Goal: Task Accomplishment & Management: Complete application form

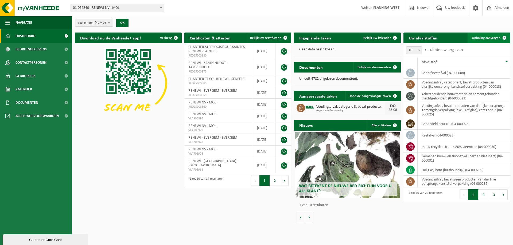
click at [488, 38] on span "Ophaling aanvragen" at bounding box center [486, 37] width 29 height 3
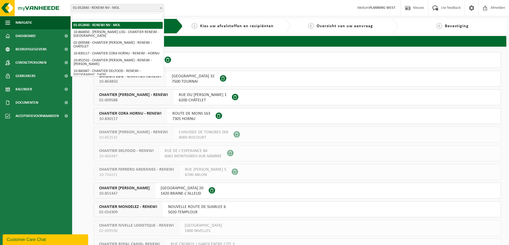
click at [162, 6] on span at bounding box center [160, 7] width 5 height 7
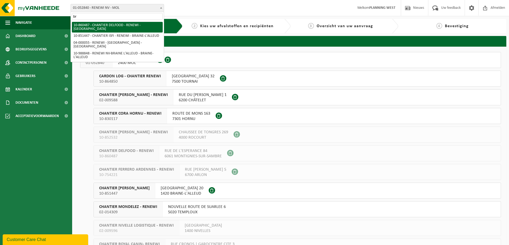
type input "bru"
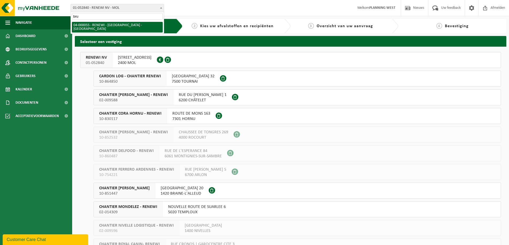
select select "2915"
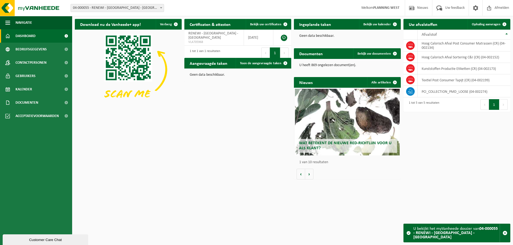
click at [140, 6] on span "04-000055 - RENEWI - [GEOGRAPHIC_DATA] - [GEOGRAPHIC_DATA]" at bounding box center [117, 7] width 93 height 7
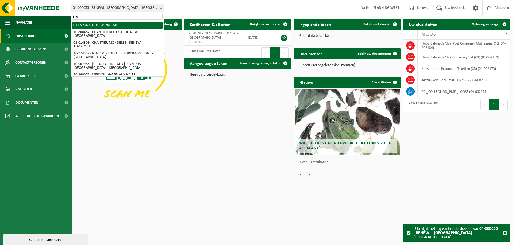
type input "mol"
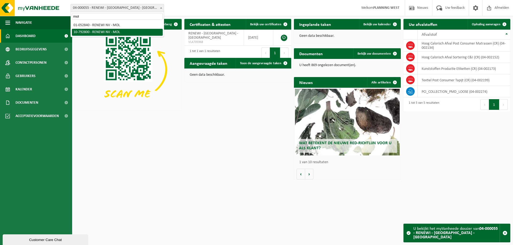
select select "30626"
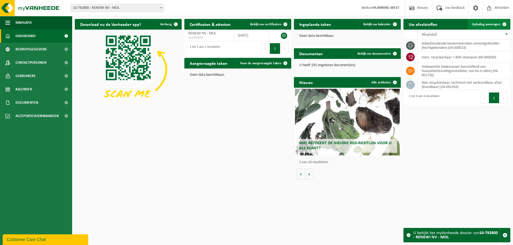
click at [489, 25] on span "Ophaling aanvragen" at bounding box center [486, 24] width 29 height 3
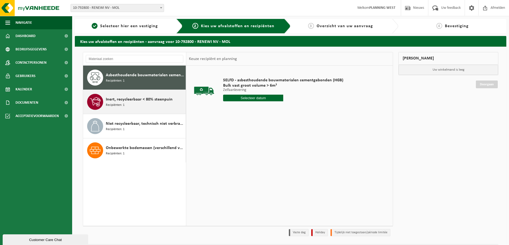
click at [149, 104] on div "Inert, recycleerbaar < 80% steenpuin Recipiënten: 1" at bounding box center [145, 102] width 79 height 16
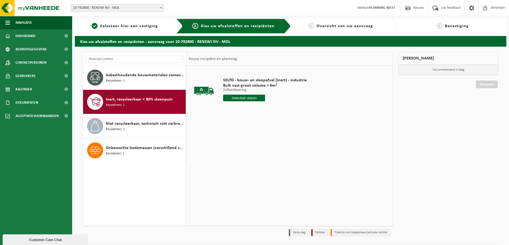
click at [252, 97] on input "text" at bounding box center [244, 98] width 42 height 7
click at [248, 161] on div "27" at bounding box center [246, 162] width 9 height 9
type input "Van 2025-08-27"
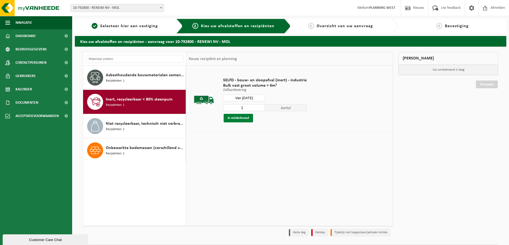
click at [241, 118] on button "In winkelmand" at bounding box center [238, 118] width 29 height 9
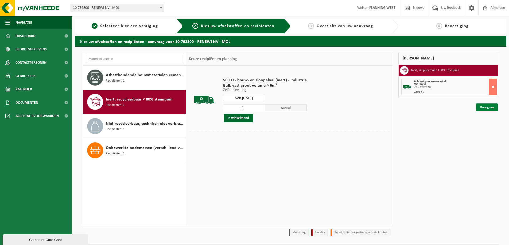
click at [487, 109] on link "Doorgaan" at bounding box center [487, 108] width 22 height 8
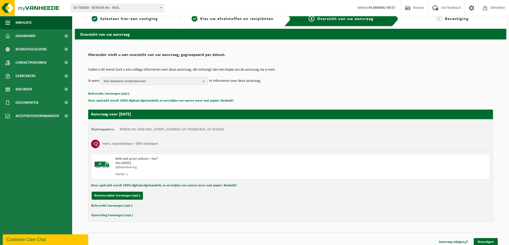
scroll to position [11, 0]
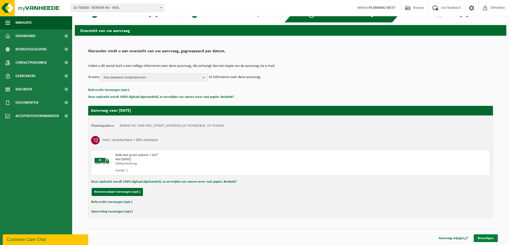
click at [485, 240] on link "Bevestigen" at bounding box center [485, 239] width 24 height 8
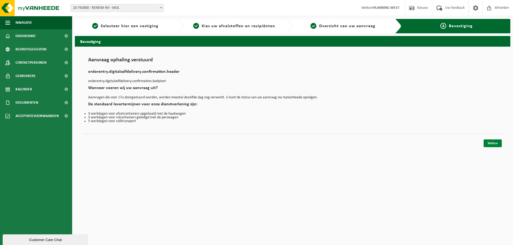
click at [493, 143] on link "Sluiten" at bounding box center [492, 144] width 18 height 8
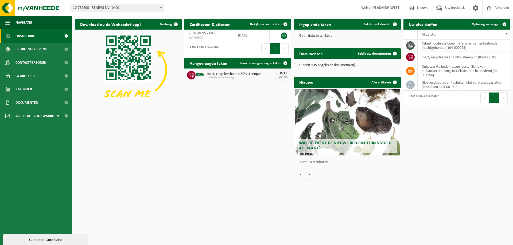
click at [91, 105] on img at bounding box center [128, 70] width 107 height 80
click at [116, 7] on span "10-792800 - RENEWI NV - MOL" at bounding box center [117, 7] width 93 height 7
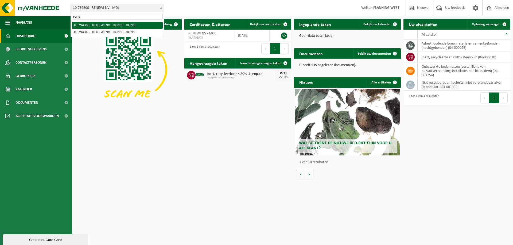
type input "ronse"
select select "97650"
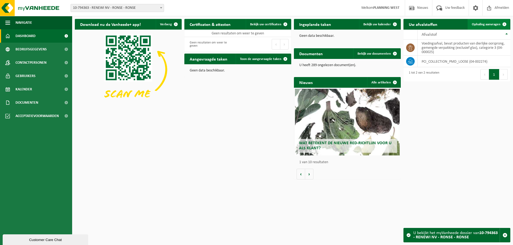
click at [493, 23] on span "Ophaling aanvragen" at bounding box center [486, 24] width 29 height 3
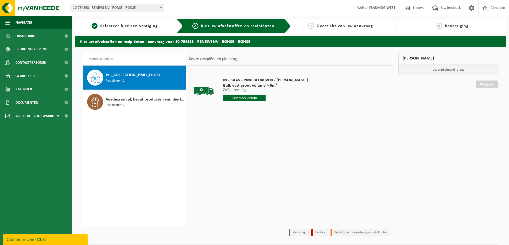
click at [250, 98] on input "text" at bounding box center [244, 98] width 42 height 7
click at [254, 162] on div "28" at bounding box center [256, 162] width 9 height 9
type input "Van 2025-08-28"
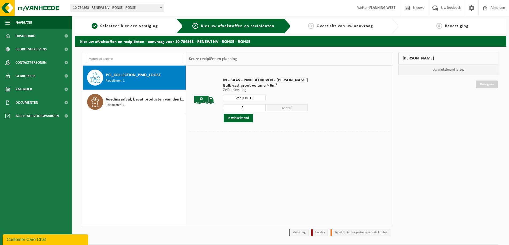
type input "2"
click at [259, 106] on input "2" at bounding box center [244, 107] width 42 height 7
click at [242, 120] on button "In winkelmand" at bounding box center [238, 118] width 29 height 9
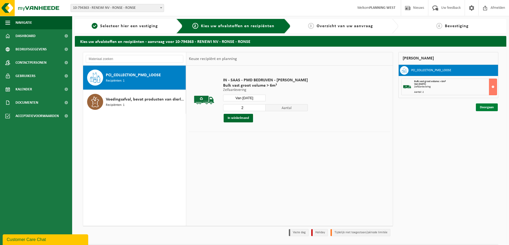
click at [489, 108] on link "Doorgaan" at bounding box center [487, 108] width 22 height 8
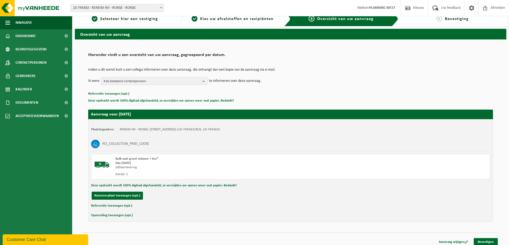
scroll to position [11, 0]
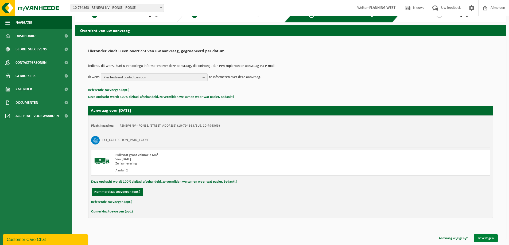
click at [484, 238] on link "Bevestigen" at bounding box center [485, 239] width 24 height 8
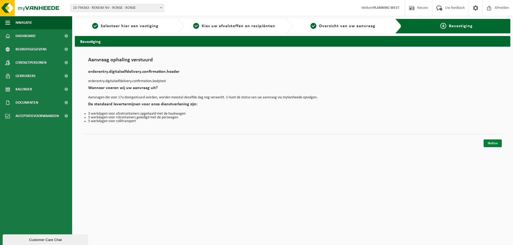
click at [496, 144] on link "Sluiten" at bounding box center [492, 144] width 18 height 8
